Goal: Task Accomplishment & Management: Manage account settings

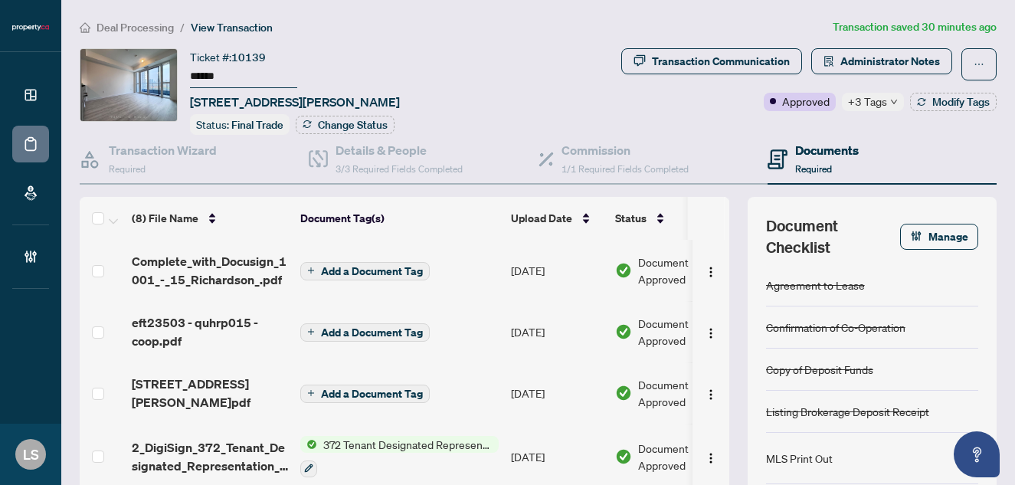
click at [157, 30] on span "Deal Processing" at bounding box center [135, 28] width 77 height 14
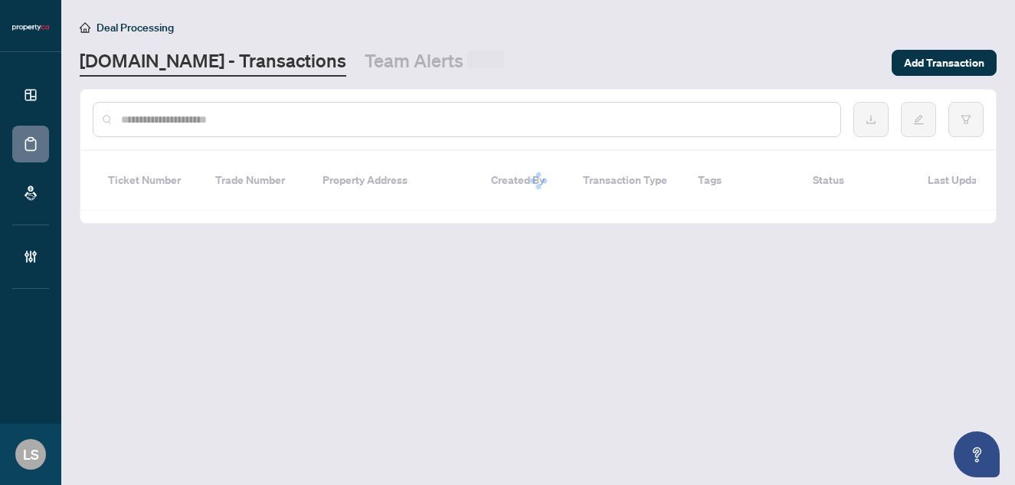
click at [256, 125] on input "text" at bounding box center [474, 119] width 707 height 17
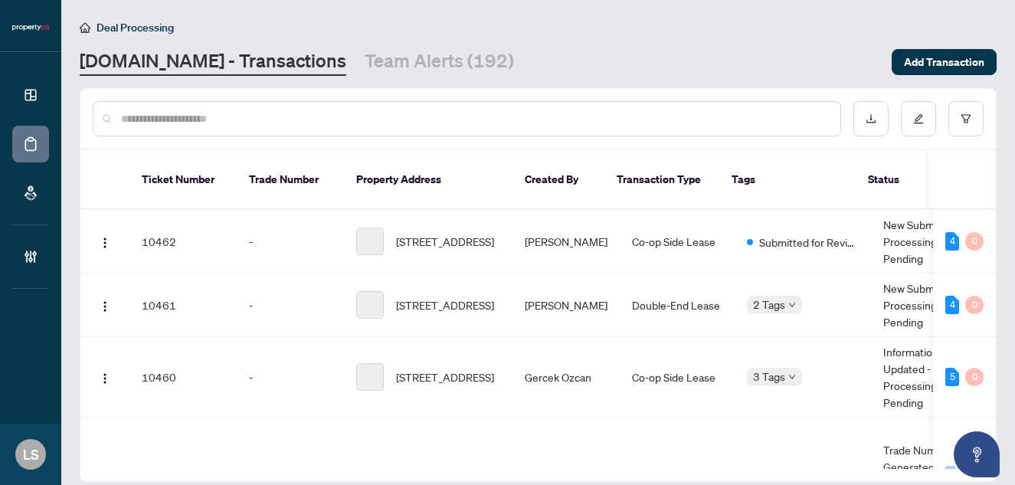
paste input "******"
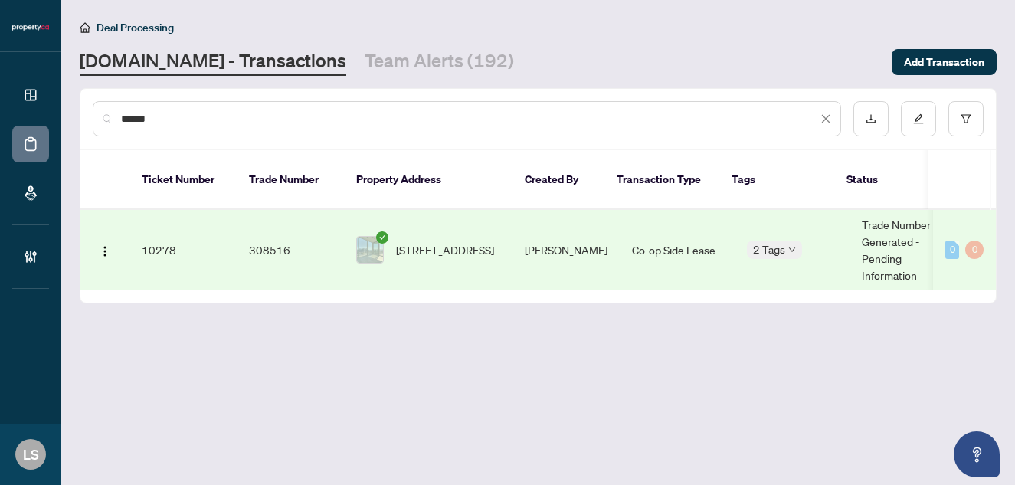
type input "******"
click at [470, 241] on span "[STREET_ADDRESS]" at bounding box center [445, 249] width 98 height 17
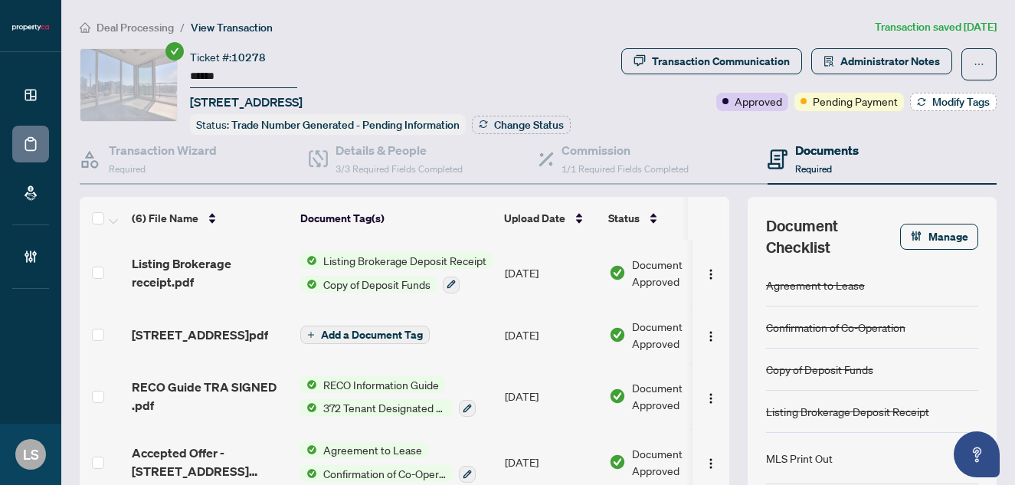
click at [950, 107] on span "Modify Tags" at bounding box center [960, 102] width 57 height 11
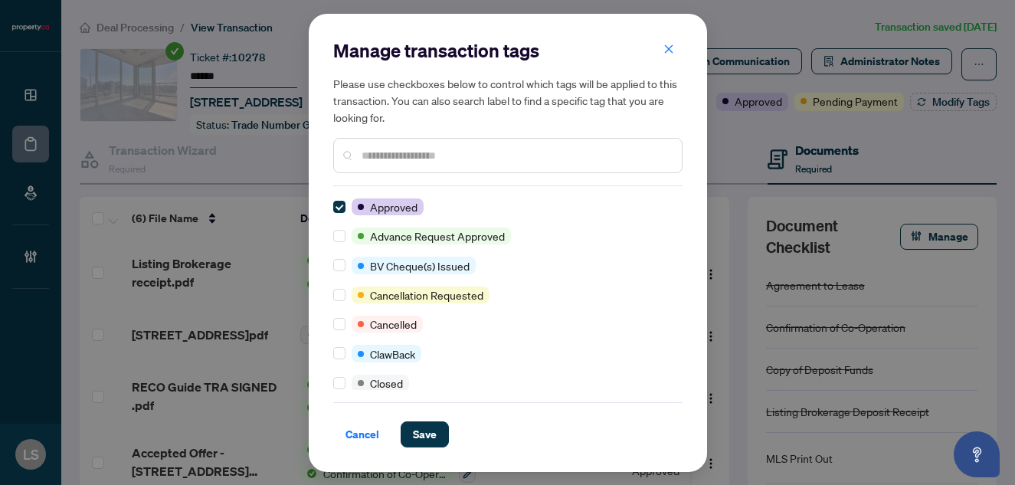
click at [408, 158] on input "text" at bounding box center [516, 155] width 308 height 17
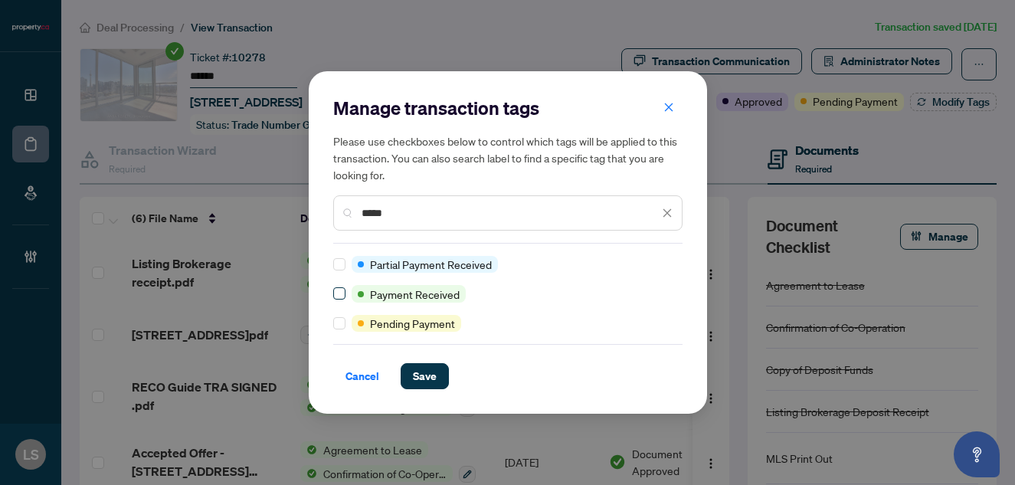
type input "*****"
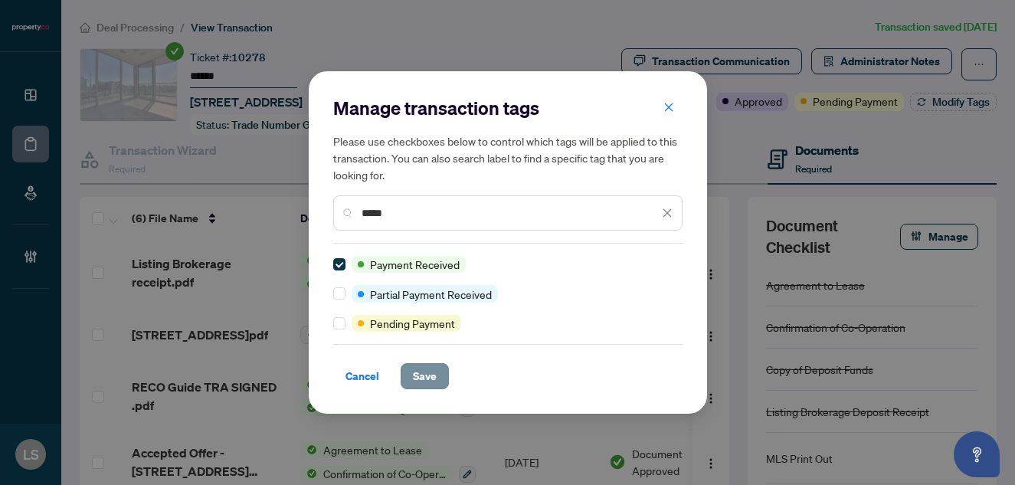
click at [435, 378] on span "Save" at bounding box center [425, 376] width 24 height 25
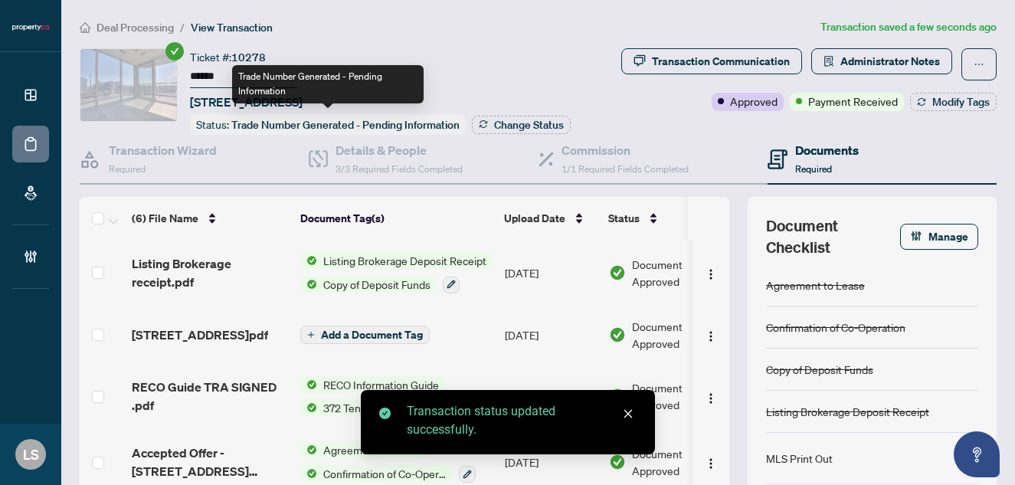
click at [304, 126] on span "Trade Number Generated - Pending Information" at bounding box center [345, 125] width 228 height 14
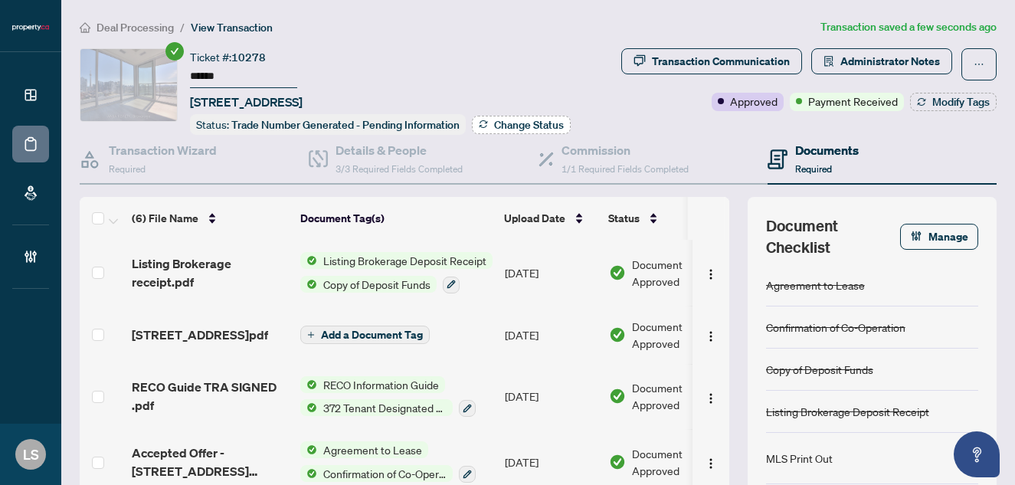
click at [494, 130] on span "Change Status" at bounding box center [529, 125] width 70 height 11
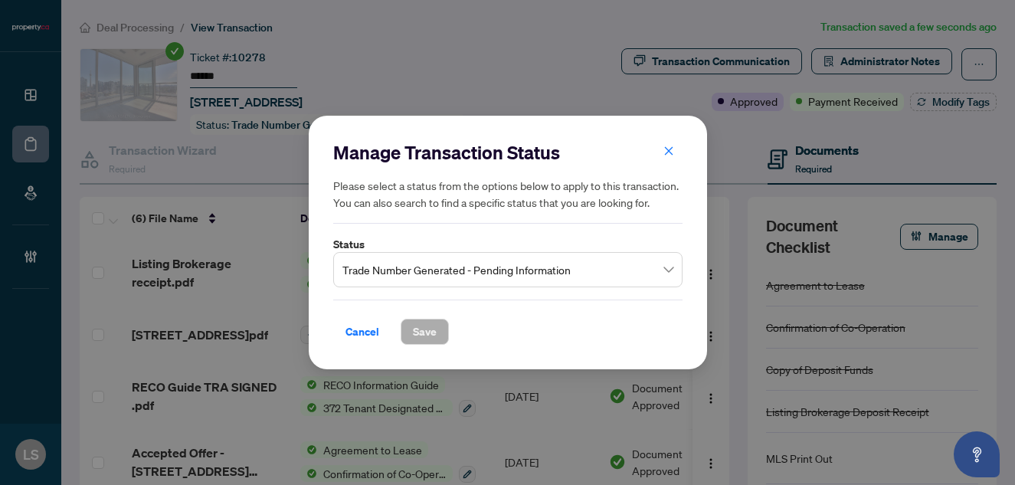
click at [372, 276] on span "Trade Number Generated - Pending Information" at bounding box center [507, 269] width 331 height 29
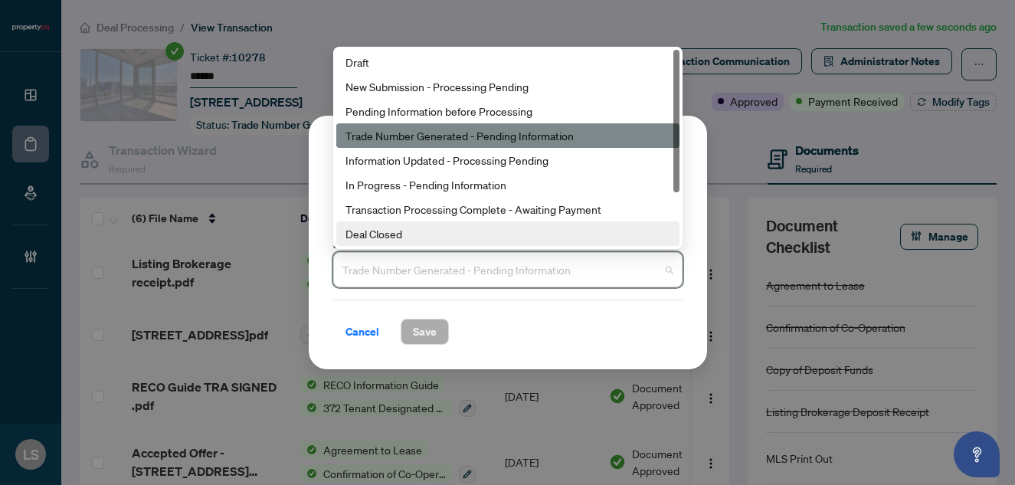
click at [405, 228] on div "Deal Closed" at bounding box center [508, 233] width 325 height 17
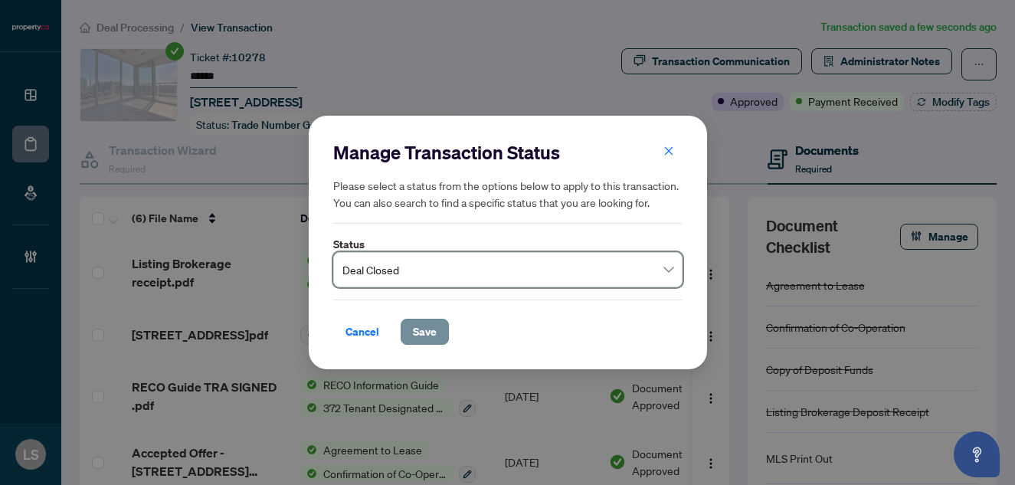
click at [430, 334] on span "Save" at bounding box center [425, 331] width 24 height 25
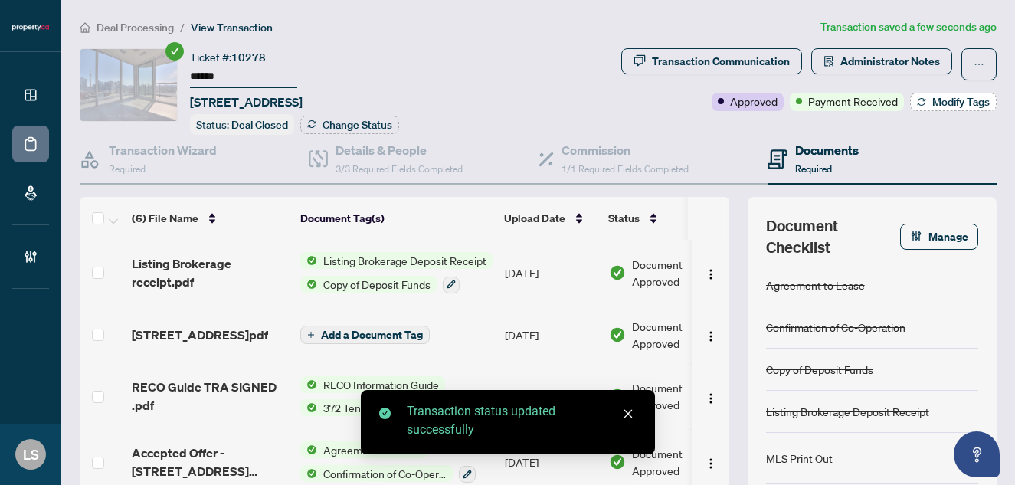
click at [943, 97] on span "Modify Tags" at bounding box center [960, 102] width 57 height 11
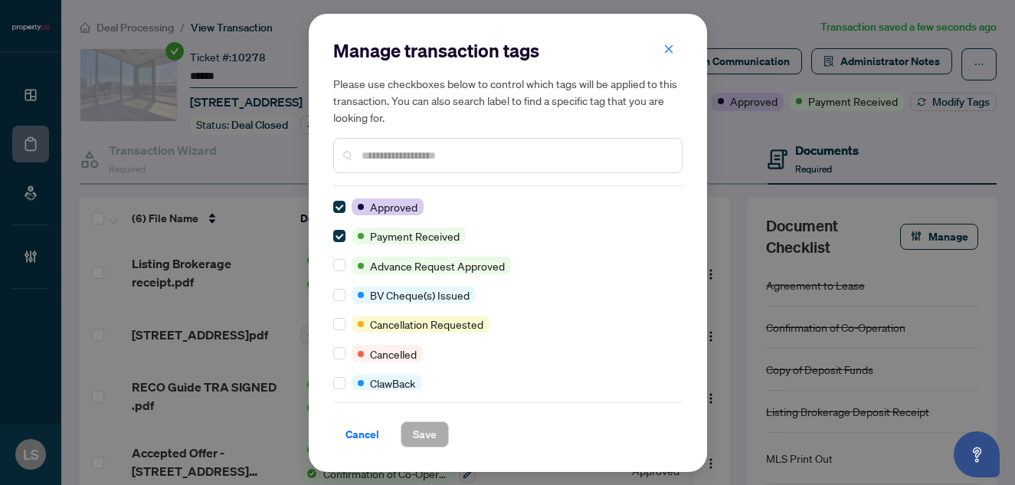
click at [353, 160] on div at bounding box center [507, 155] width 349 height 35
click at [380, 161] on input "text" at bounding box center [516, 155] width 308 height 17
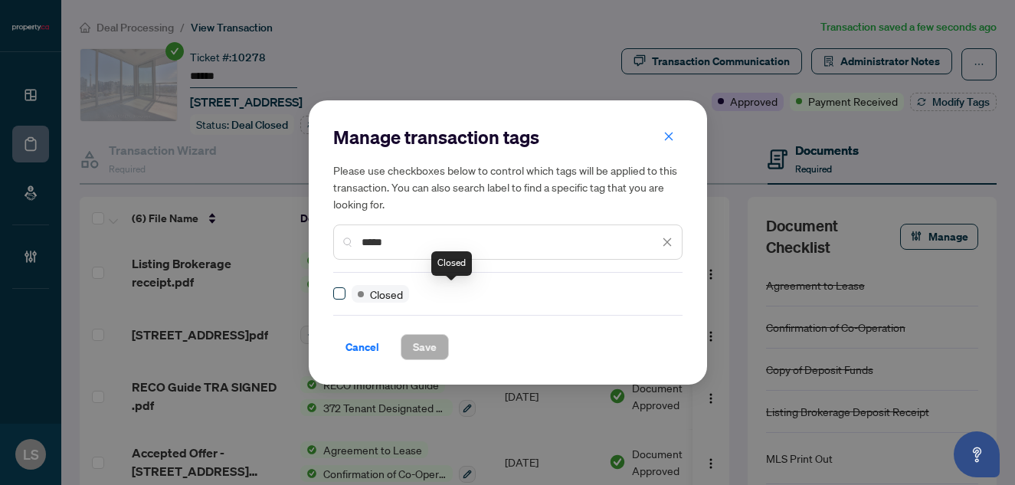
type input "*****"
click at [408, 349] on button "Save" at bounding box center [425, 347] width 48 height 26
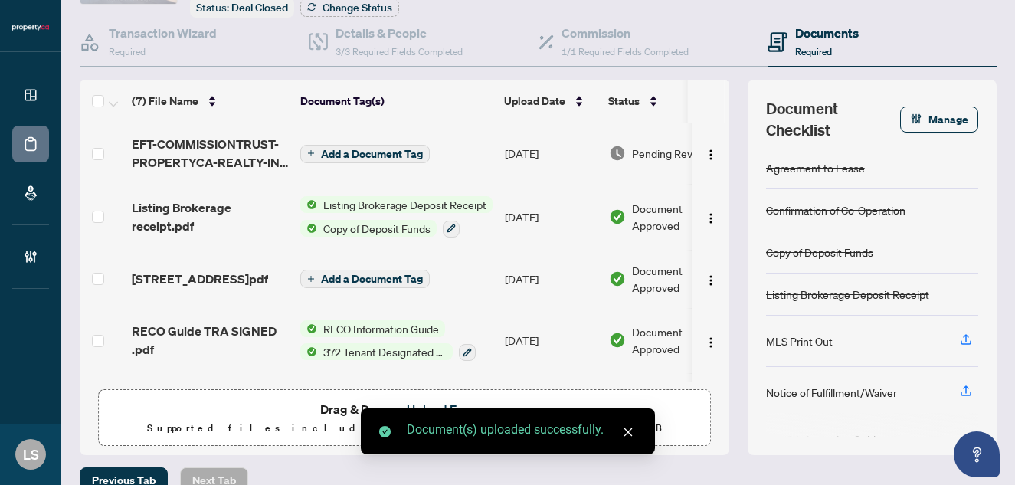
scroll to position [77, 0]
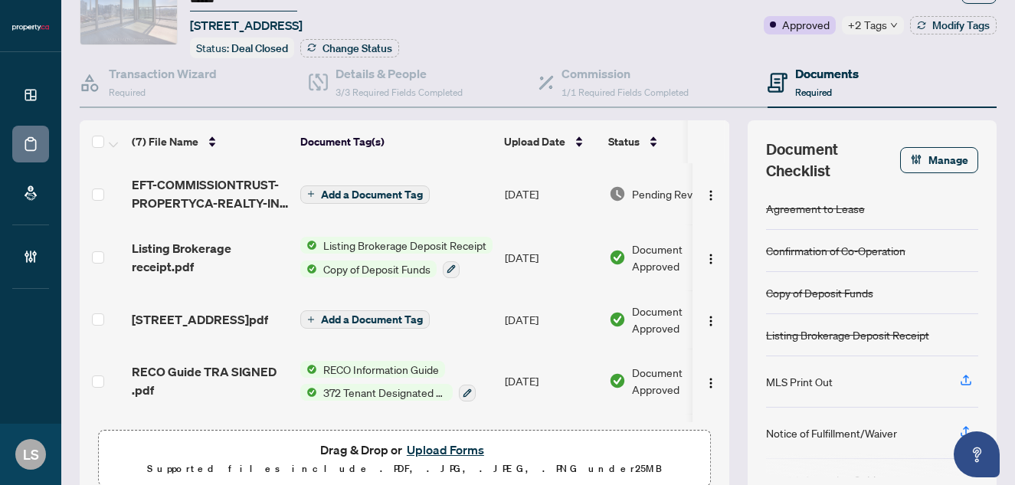
click at [539, 188] on td "[DATE]" at bounding box center [551, 193] width 104 height 61
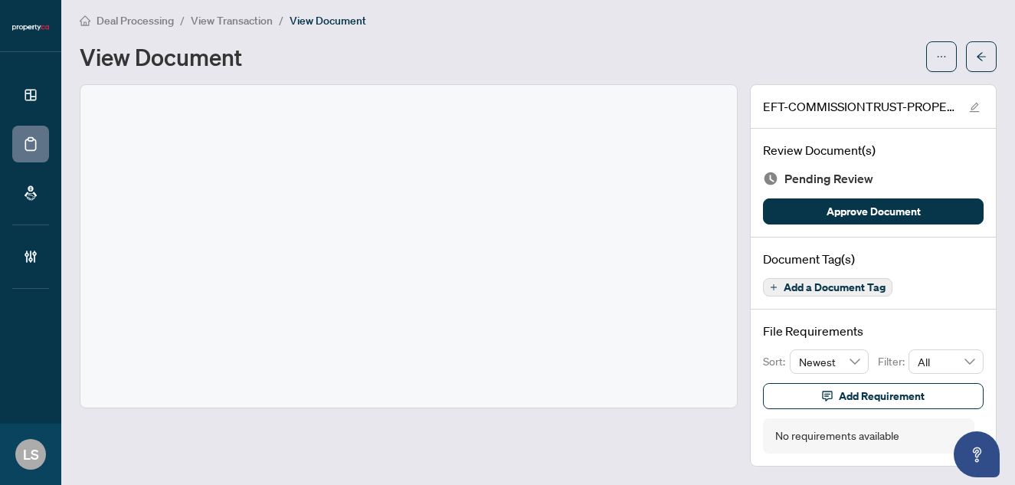
scroll to position [5, 0]
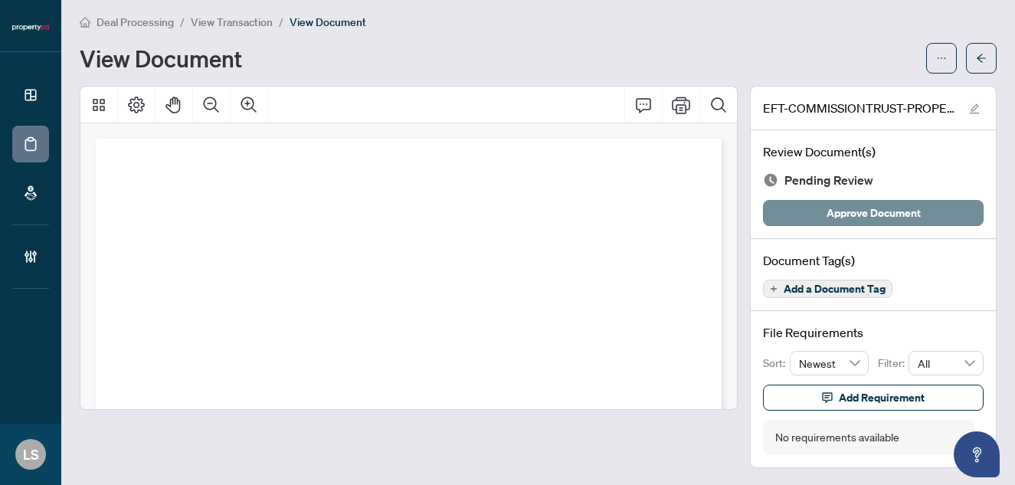
click at [856, 215] on span "Approve Document" at bounding box center [874, 213] width 94 height 25
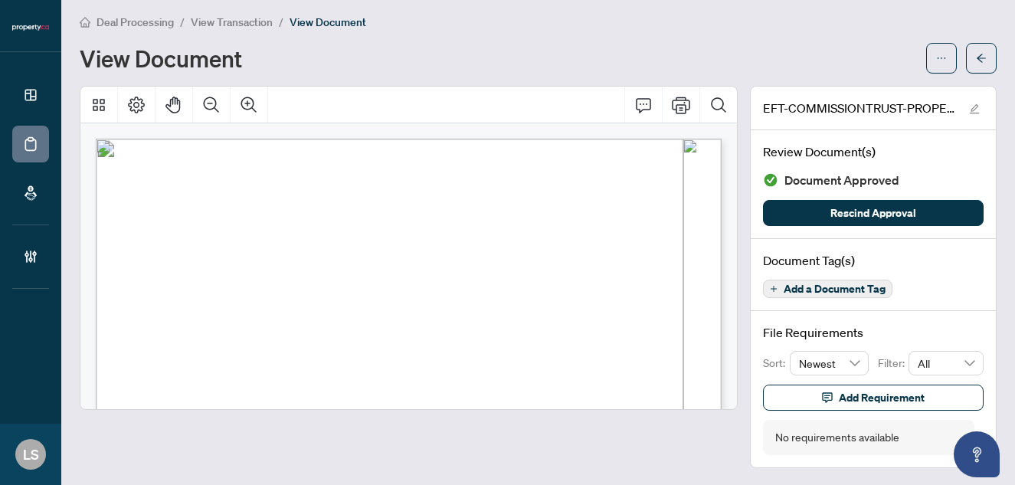
click at [151, 12] on main "Deal Processing / View Transaction / View Document View Document EFT-COMMISSION…" at bounding box center [538, 242] width 954 height 485
click at [149, 18] on span "Deal Processing" at bounding box center [135, 22] width 77 height 14
